Goal: Navigation & Orientation: Find specific page/section

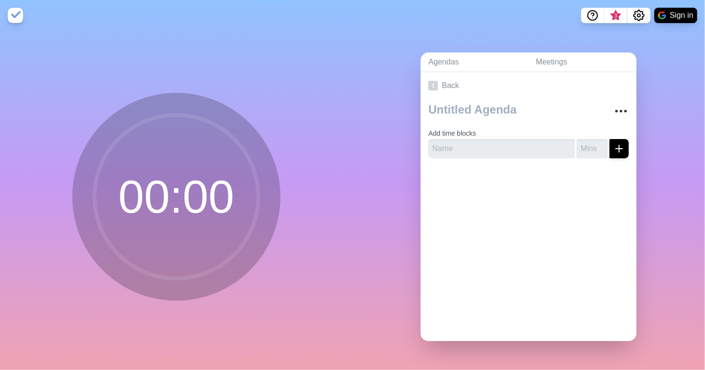
click at [11, 17] on img at bounding box center [15, 15] width 15 height 15
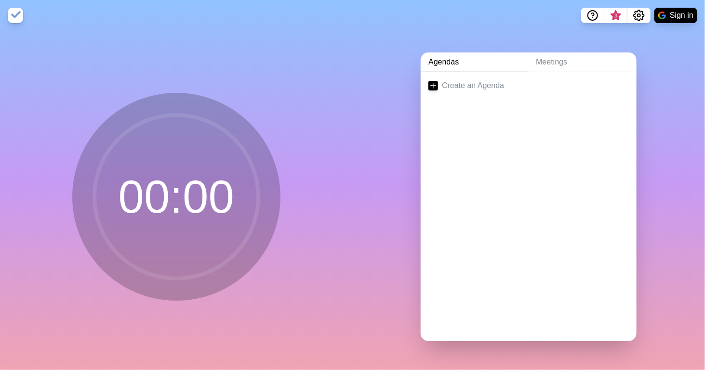
click at [11, 17] on img at bounding box center [15, 15] width 15 height 15
click at [533, 60] on link "Meetings" at bounding box center [582, 62] width 108 height 20
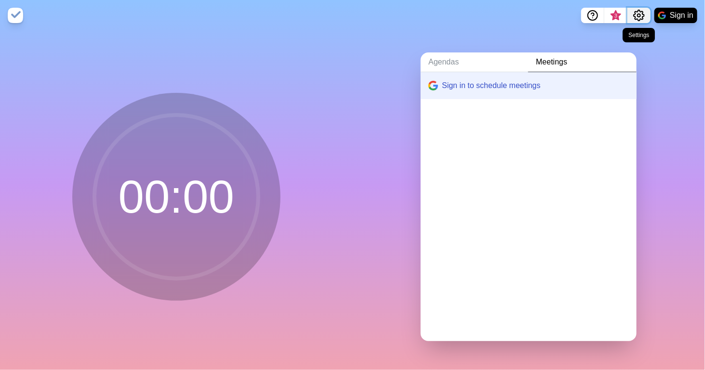
click at [638, 21] on icon "Settings" at bounding box center [638, 15] width 11 height 11
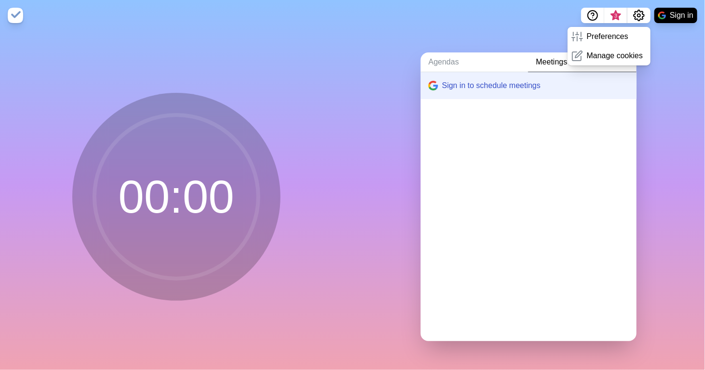
click at [277, 45] on div "00 : 00" at bounding box center [176, 201] width 353 height 340
